Goal: Transaction & Acquisition: Purchase product/service

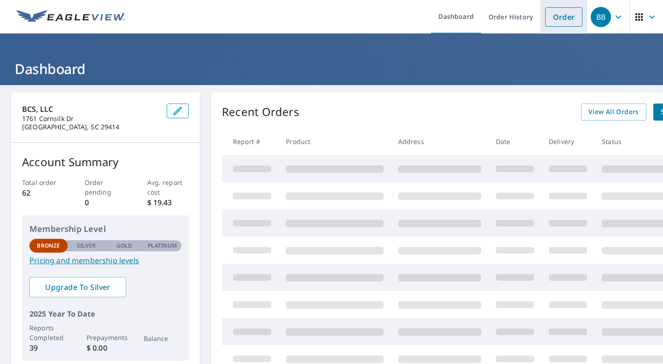
click at [557, 17] on link "Order" at bounding box center [563, 16] width 37 height 19
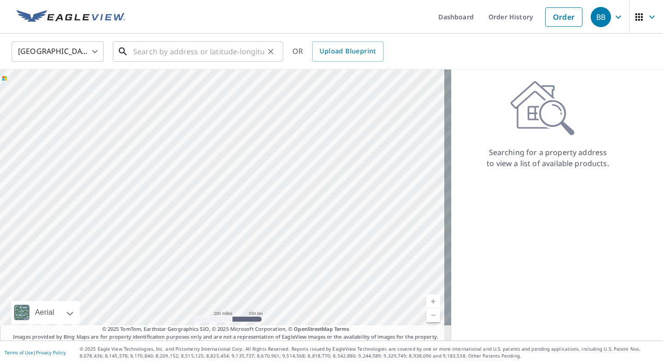
click at [182, 59] on input "text" at bounding box center [198, 52] width 131 height 26
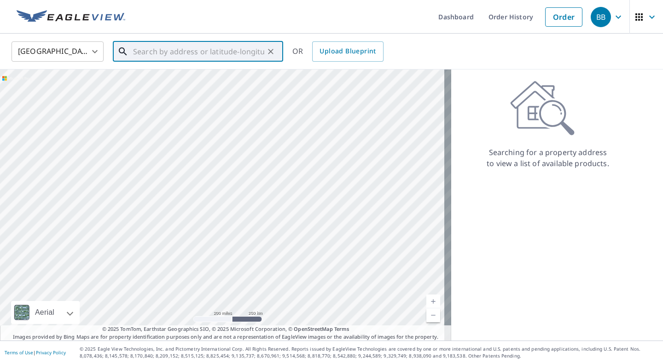
paste input "[STREET_ADDRESS]"
drag, startPoint x: 174, startPoint y: 75, endPoint x: 168, endPoint y: 85, distance: 11.8
click at [168, 62] on div "[STREET_ADDRESS] ​ [STREET_ADDRESS]" at bounding box center [198, 51] width 170 height 20
click at [168, 85] on p "[GEOGRAPHIC_DATA]" at bounding box center [203, 88] width 145 height 9
type input "[STREET_ADDRESS]"
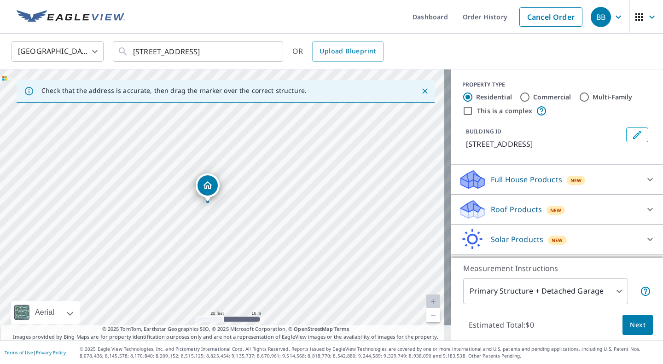
click at [422, 93] on icon "Close" at bounding box center [425, 91] width 9 height 9
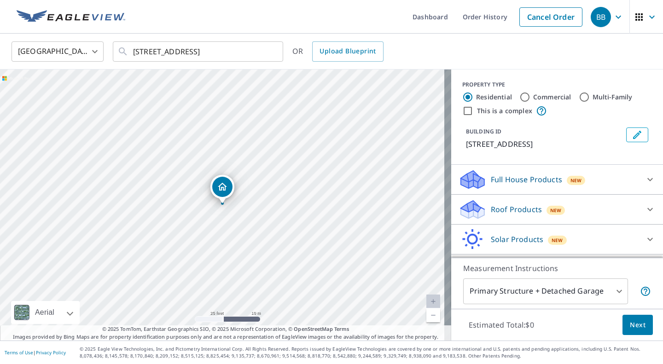
scroll to position [38, 0]
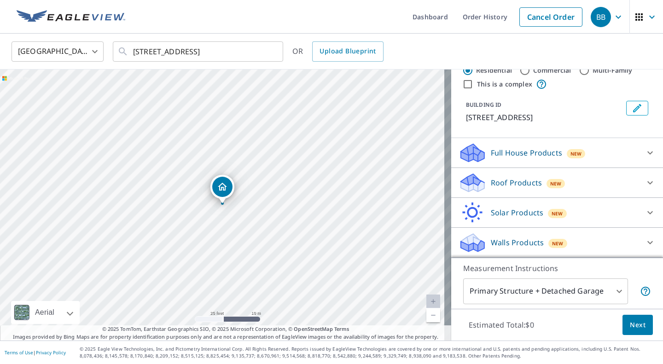
click at [618, 177] on div "Roof Products New" at bounding box center [549, 183] width 181 height 22
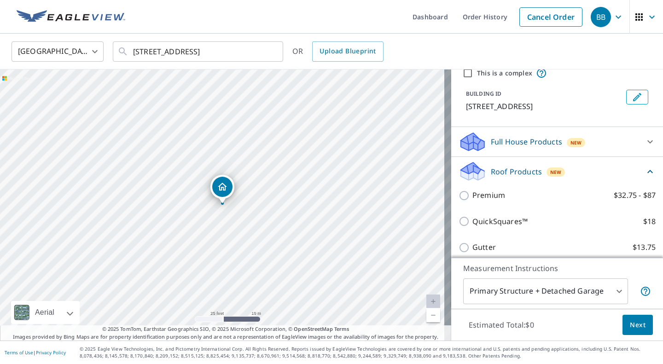
scroll to position [143, 0]
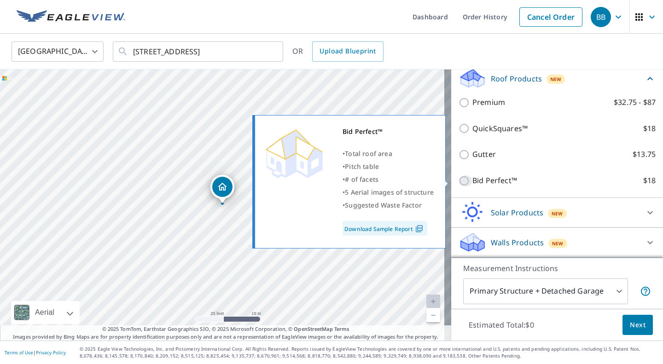
click at [459, 182] on input "Bid Perfect™ $18" at bounding box center [466, 181] width 14 height 11
checkbox input "true"
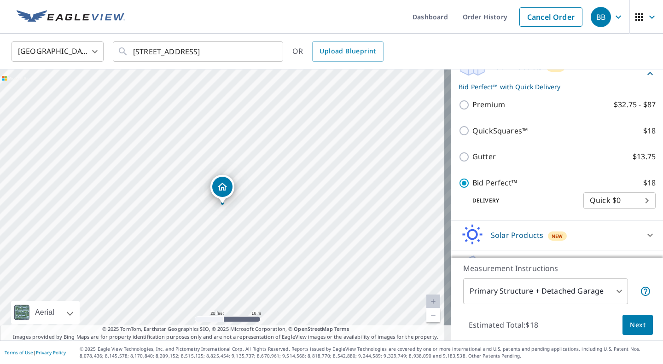
click at [630, 327] on span "Next" at bounding box center [638, 326] width 16 height 12
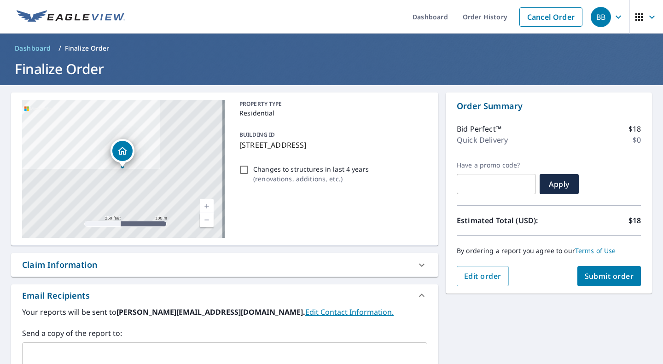
click at [618, 278] on span "Submit order" at bounding box center [609, 276] width 49 height 10
